Goal: Check status: Check status

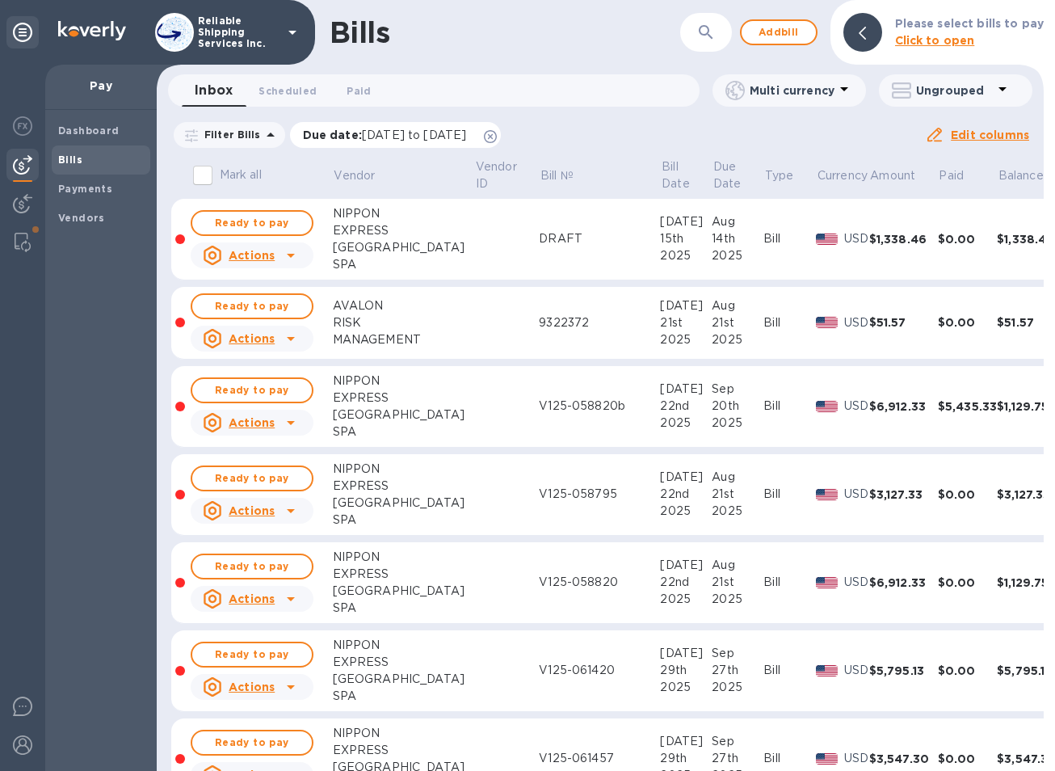
click at [497, 137] on icon at bounding box center [490, 136] width 13 height 13
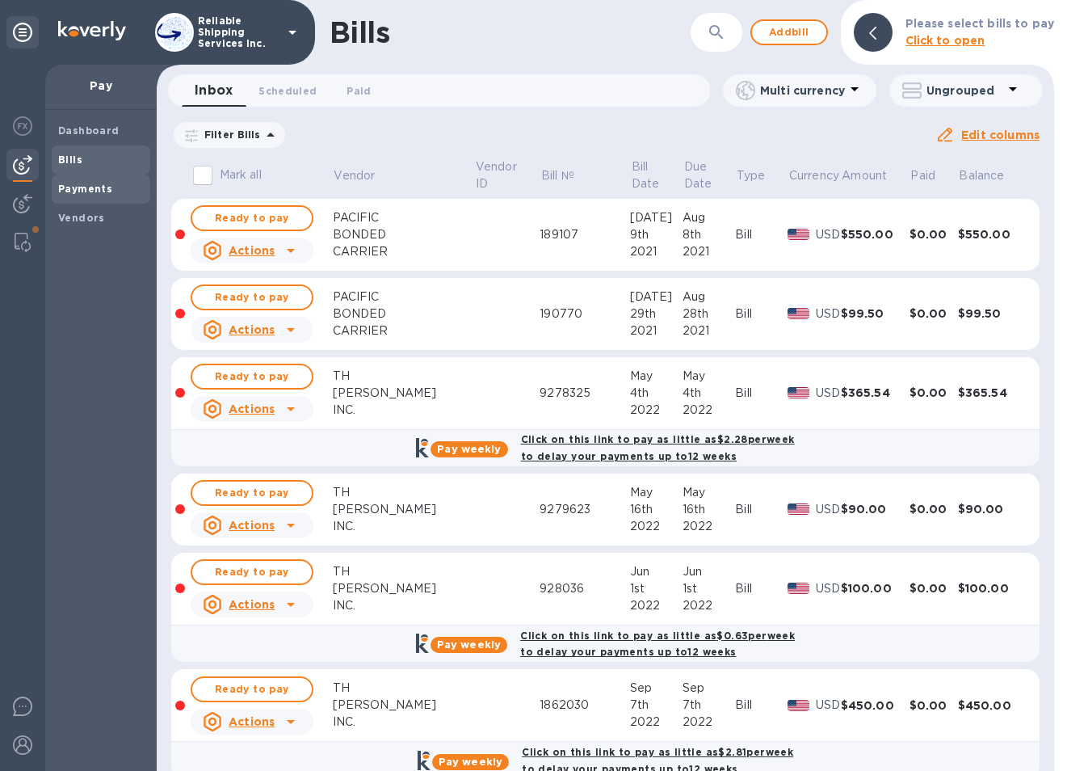
click at [69, 192] on b "Payments" at bounding box center [85, 189] width 54 height 12
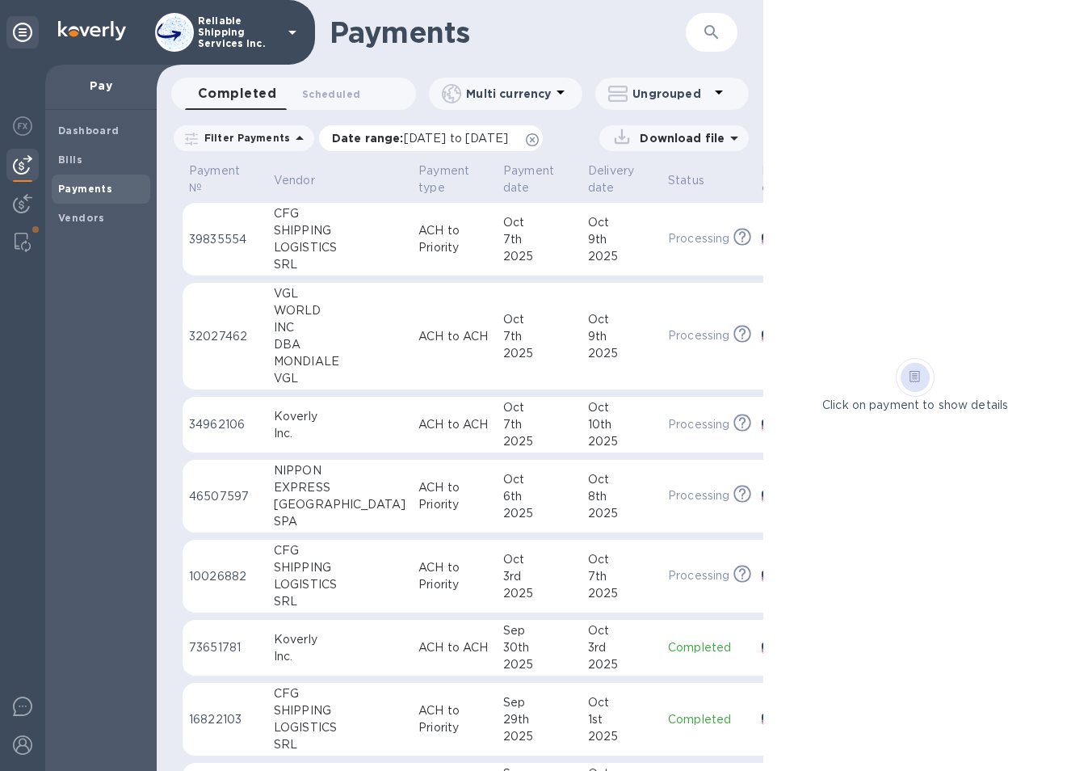
click at [539, 141] on icon at bounding box center [532, 139] width 13 height 13
click at [503, 234] on div "7th" at bounding box center [539, 239] width 72 height 17
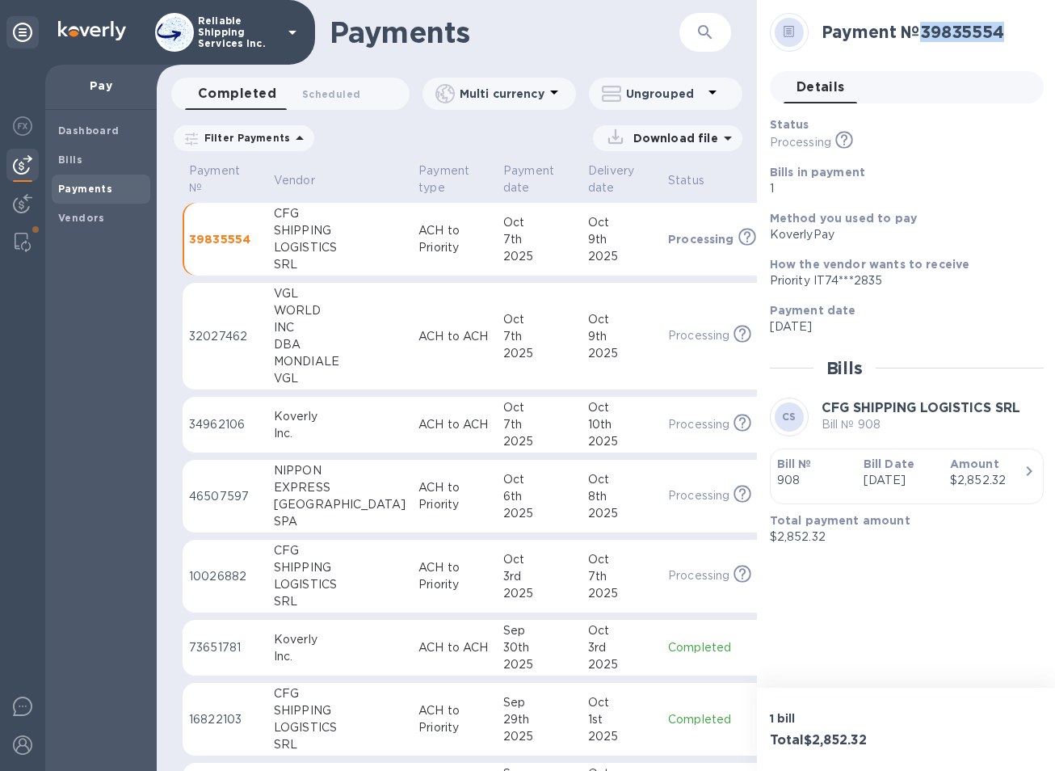
drag, startPoint x: 1017, startPoint y: 30, endPoint x: 928, endPoint y: 38, distance: 90.1
click at [928, 38] on h2 "Payment № 39835554" at bounding box center [926, 32] width 209 height 20
copy h2 "39835554"
